Goal: Go to known website: Access a specific website the user already knows

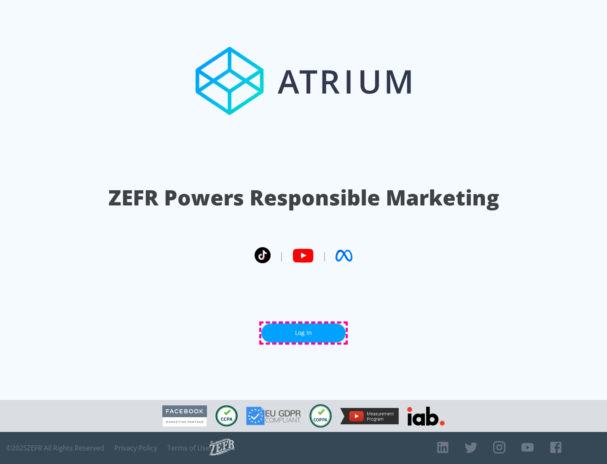
click at [303, 333] on link "Log In" at bounding box center [303, 332] width 84 height 19
